Goal: Find specific page/section: Find specific page/section

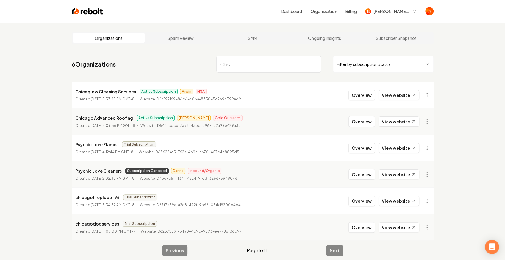
type input "Chic"
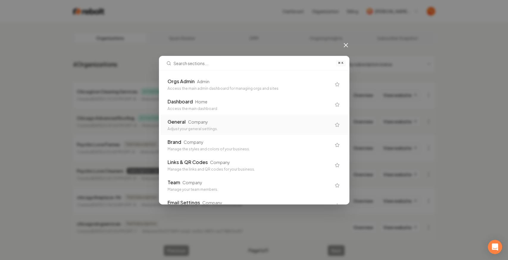
click at [215, 117] on div "General Company Adjust your general settings." at bounding box center [253, 125] width 187 height 20
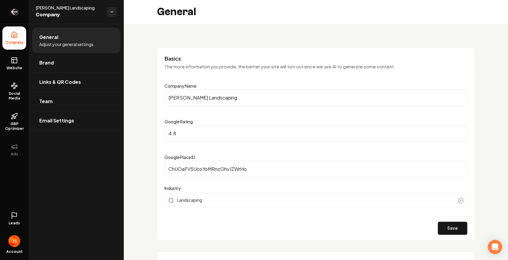
click at [17, 16] on link "Return to dashboard" at bounding box center [14, 12] width 29 height 24
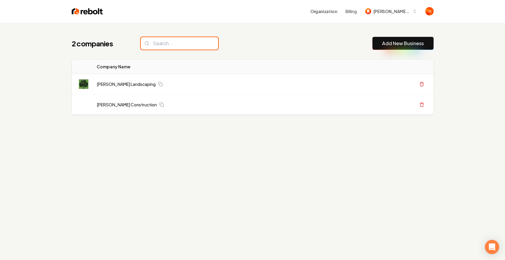
click at [169, 44] on input "search" at bounding box center [179, 43] width 77 height 12
click at [377, 6] on button "Liendo landscaping" at bounding box center [391, 11] width 59 height 11
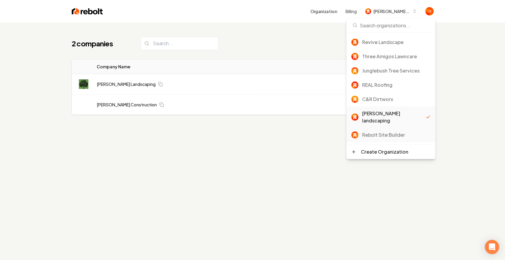
click at [381, 132] on div "Rebolt Site Builder" at bounding box center [396, 135] width 68 height 7
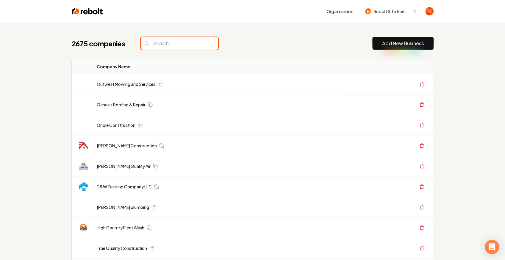
click at [159, 45] on input "search" at bounding box center [179, 43] width 77 height 12
click at [158, 44] on input "search" at bounding box center [179, 43] width 77 height 12
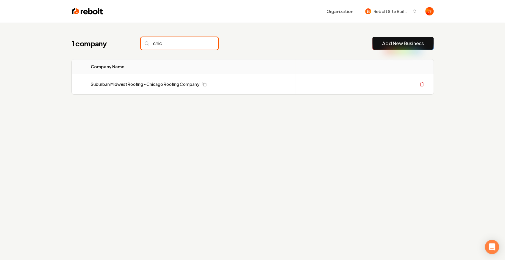
type input "chic"
